Goal: Find specific page/section: Find specific page/section

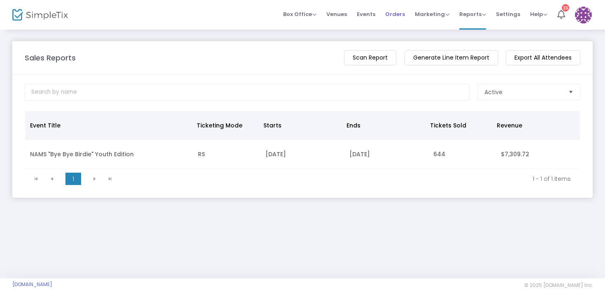
click at [393, 16] on span "Orders" at bounding box center [395, 14] width 20 height 21
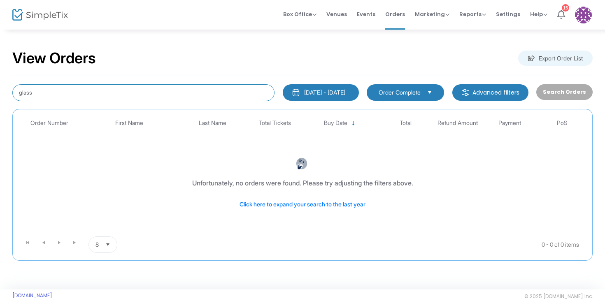
click at [47, 97] on input "glass" at bounding box center [143, 92] width 262 height 17
type input "g"
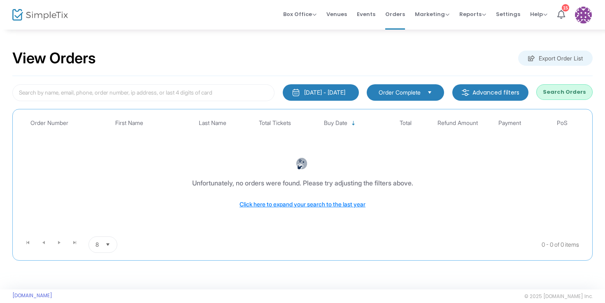
click at [44, 241] on kendo-pager-prev-buttons at bounding box center [35, 245] width 31 height 16
click at [105, 245] on span "Select" at bounding box center [108, 245] width 14 height 14
click at [110, 181] on li "8" at bounding box center [103, 178] width 28 height 16
click at [327, 90] on div "[DATE] - [DATE]" at bounding box center [324, 93] width 41 height 8
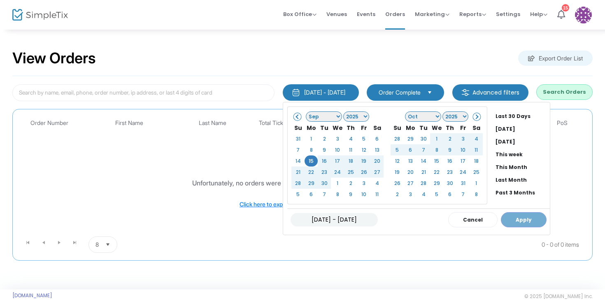
click at [497, 221] on div "[DATE] - [DATE] Cancel Apply" at bounding box center [418, 220] width 263 height 22
click at [492, 143] on li "[DATE]" at bounding box center [521, 141] width 58 height 13
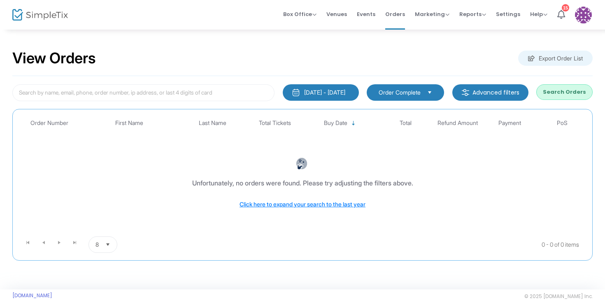
click at [278, 126] on th "Total Tickets" at bounding box center [275, 123] width 52 height 19
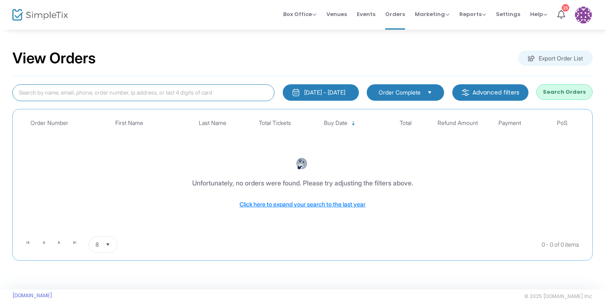
click at [222, 95] on input at bounding box center [143, 92] width 262 height 17
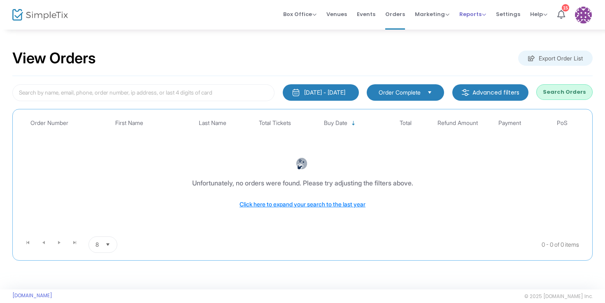
click at [468, 15] on span "Reports" at bounding box center [472, 14] width 27 height 8
click at [476, 43] on li "Sales Reports" at bounding box center [486, 44] width 54 height 16
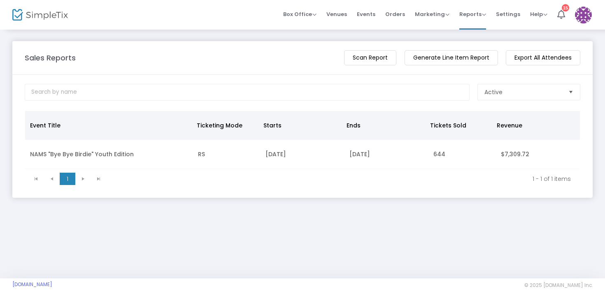
click at [53, 179] on kendo-pager-prev-buttons at bounding box center [43, 179] width 31 height 12
click at [82, 181] on kendo-pager-next-buttons at bounding box center [90, 179] width 31 height 12
click at [314, 16] on span "Box Office" at bounding box center [299, 14] width 33 height 8
click at [341, 12] on span "Venues" at bounding box center [336, 14] width 21 height 21
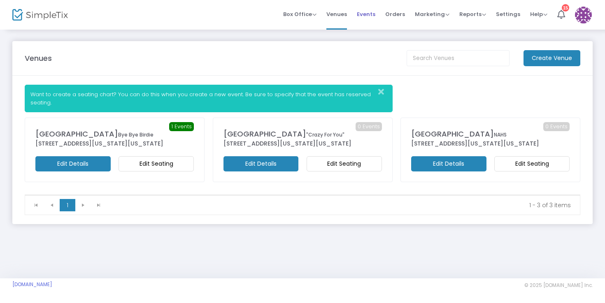
click at [373, 14] on span "Events" at bounding box center [366, 14] width 19 height 21
